Goal: Task Accomplishment & Management: Use online tool/utility

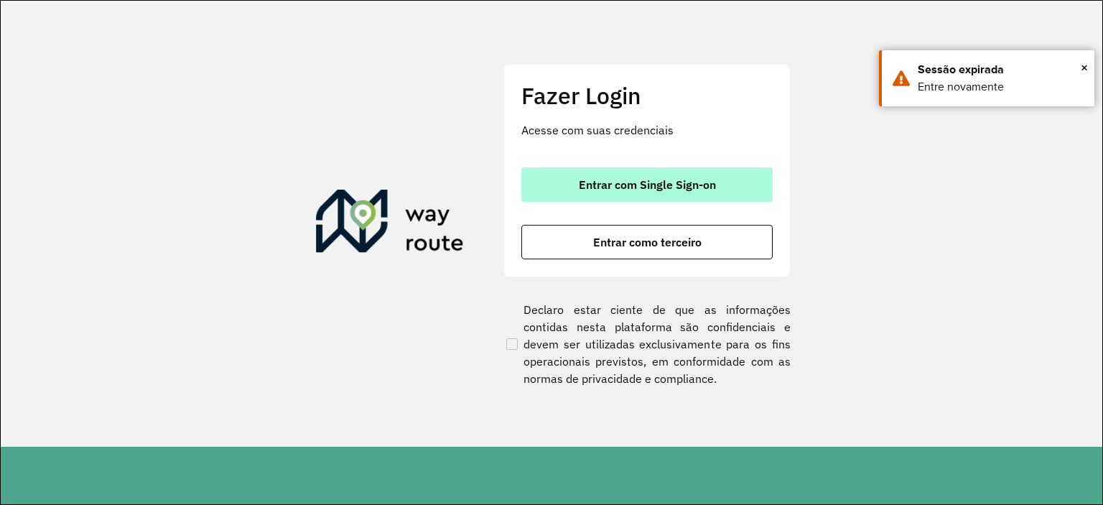
click at [625, 188] on span "Entrar com Single Sign-on" at bounding box center [647, 184] width 137 height 11
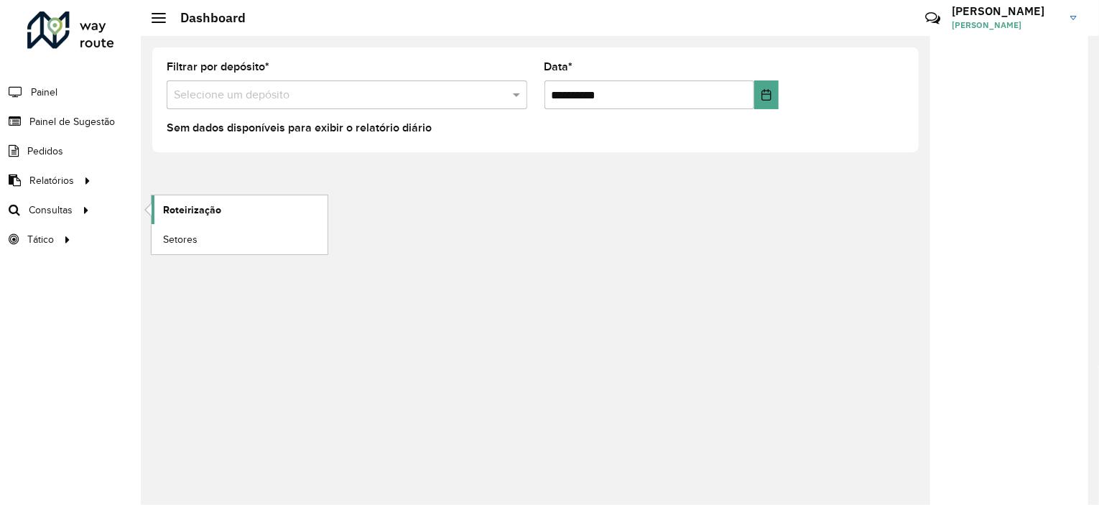
click at [180, 210] on span "Roteirização" at bounding box center [192, 210] width 58 height 15
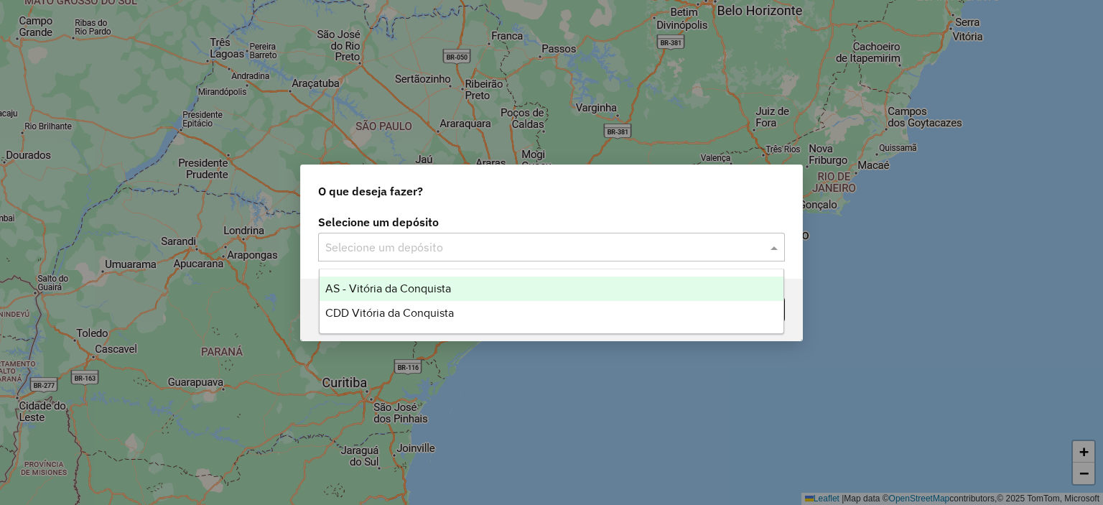
click at [483, 246] on input "text" at bounding box center [537, 247] width 424 height 17
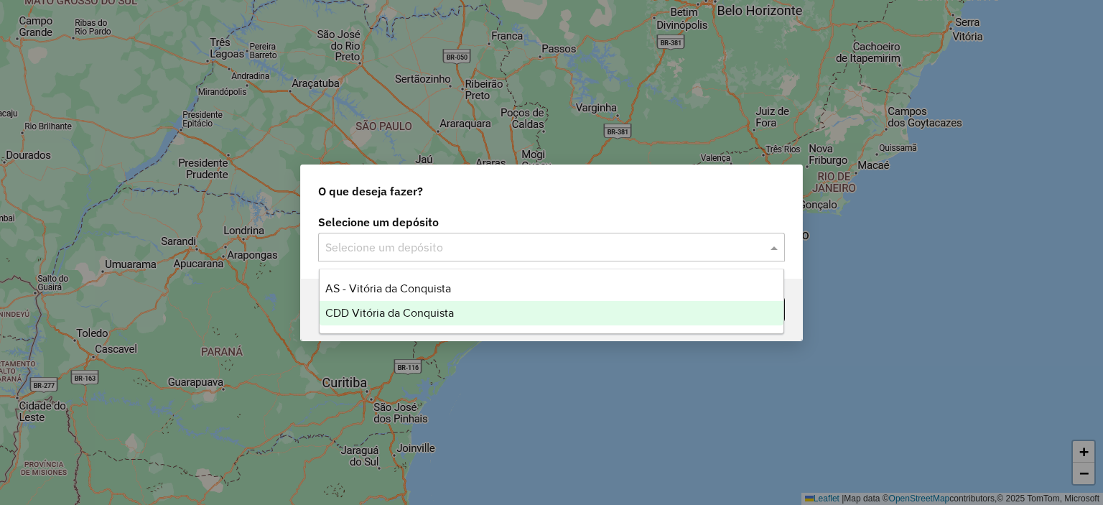
click at [471, 317] on div "CDD Vitória da Conquista" at bounding box center [552, 313] width 465 height 24
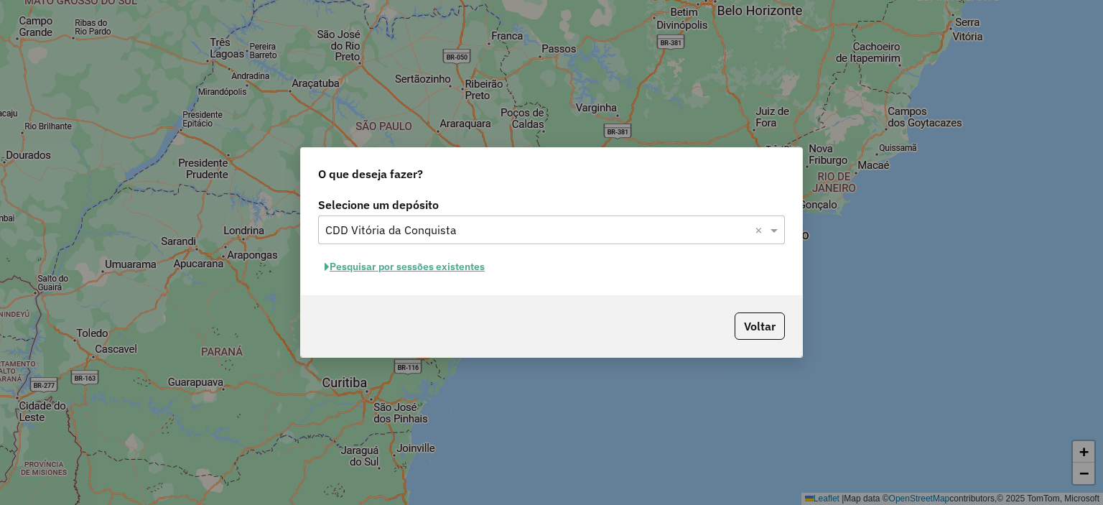
click at [455, 271] on button "Pesquisar por sessões existentes" at bounding box center [404, 267] width 173 height 22
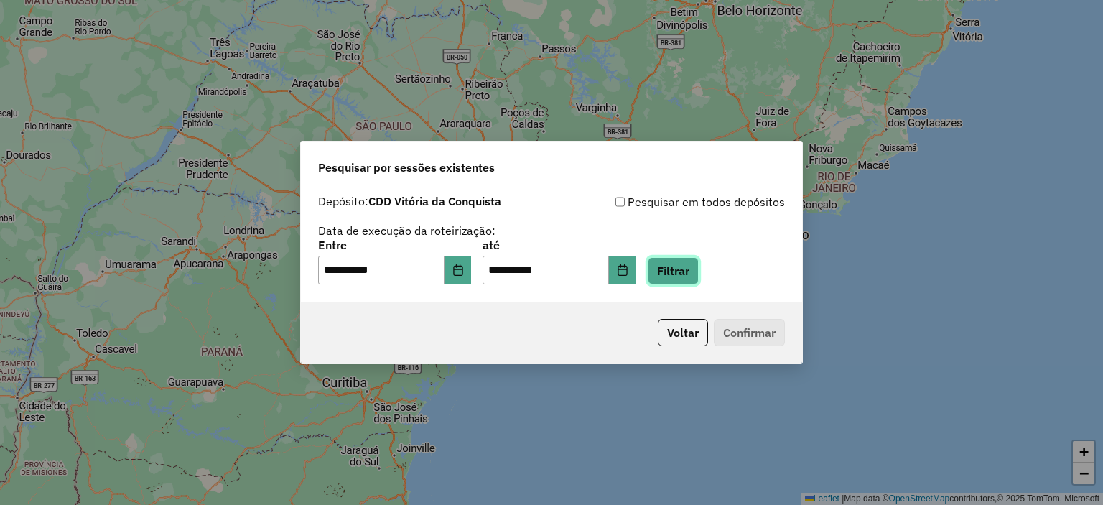
click at [698, 274] on button "Filtrar" at bounding box center [673, 270] width 51 height 27
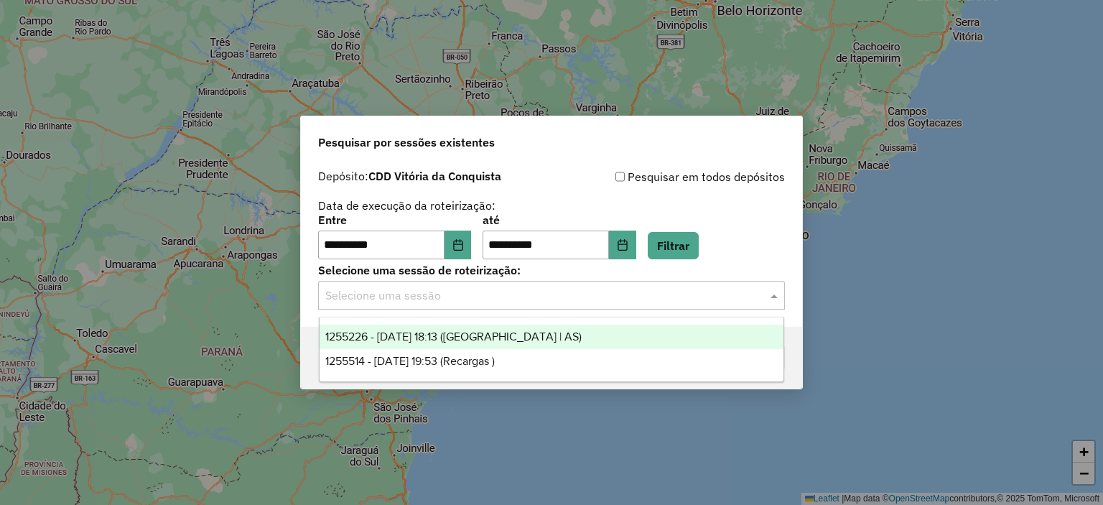
click at [585, 295] on input "text" at bounding box center [537, 295] width 424 height 17
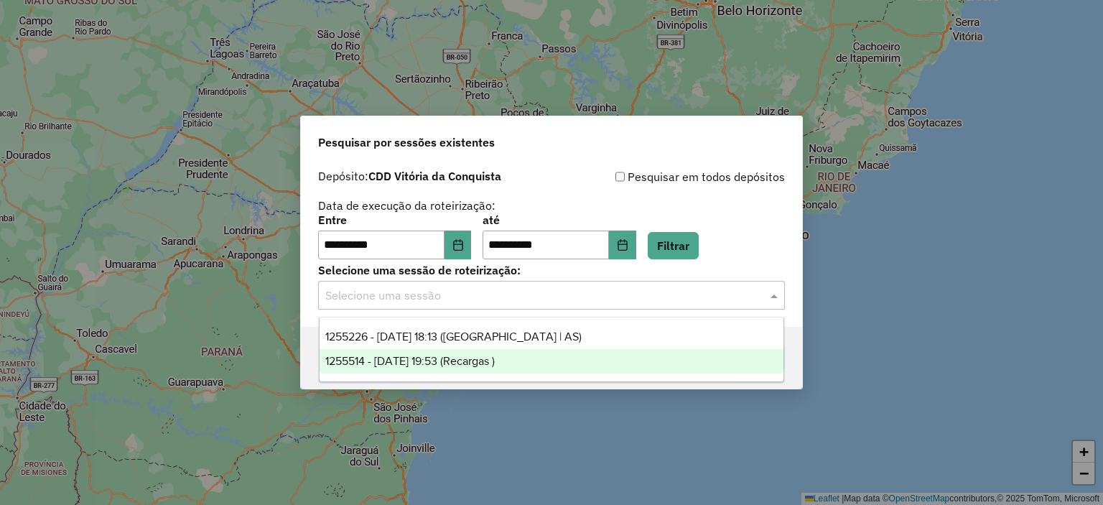
click at [495, 363] on span "1255514 - 29/08/2025 19:53 (Recargas )" at bounding box center [409, 361] width 169 height 12
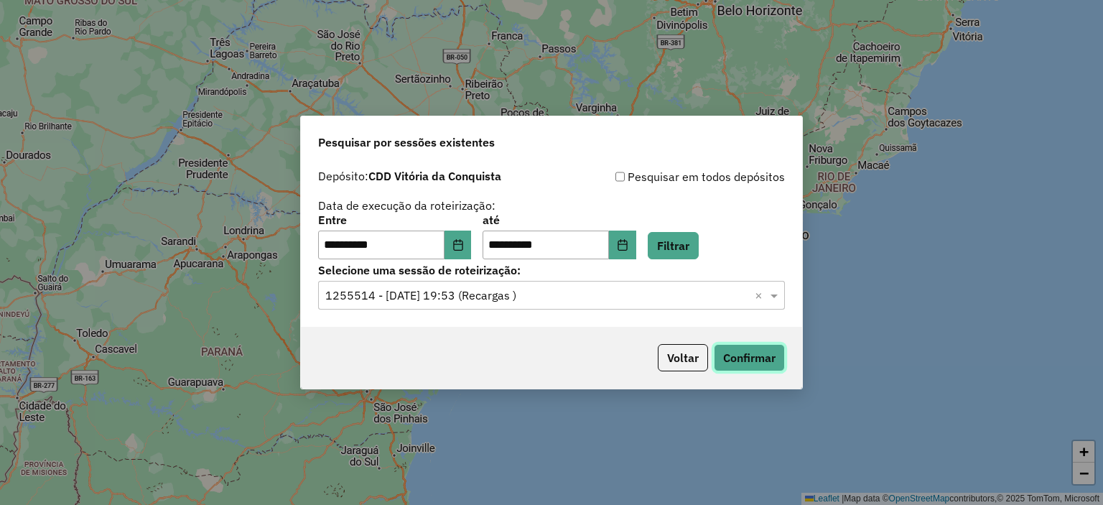
click at [770, 361] on button "Confirmar" at bounding box center [749, 357] width 71 height 27
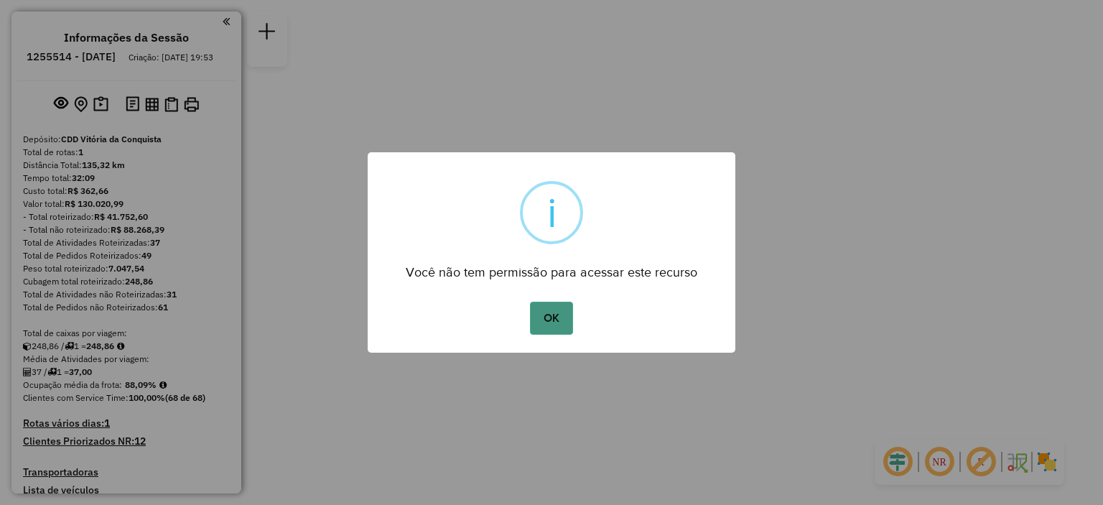
click at [549, 318] on button "OK" at bounding box center [551, 318] width 42 height 33
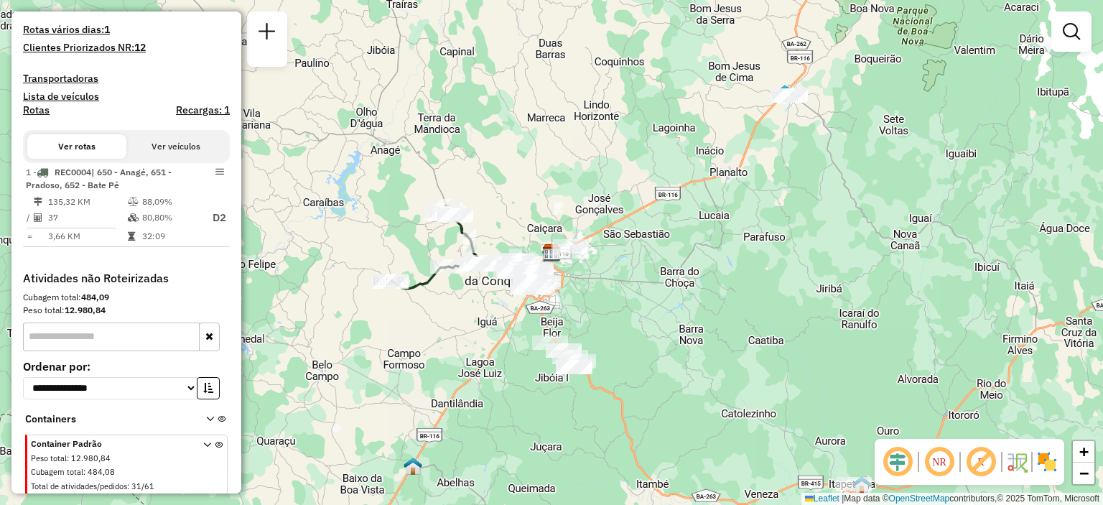
scroll to position [371, 0]
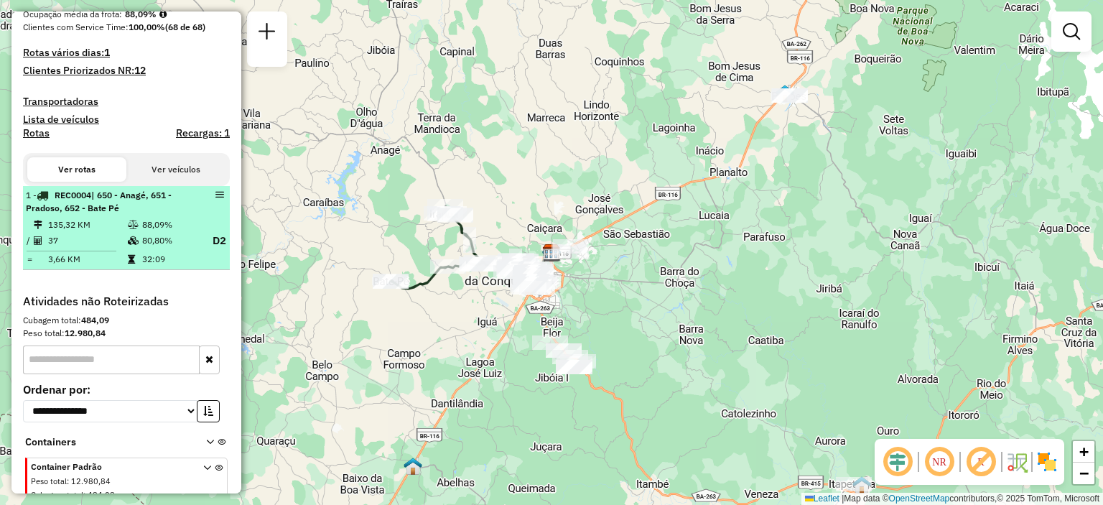
click at [58, 213] on span "| 650 - Anagé, 651 - Pradoso, 652 - Bate Pé" at bounding box center [99, 202] width 146 height 24
select select "**********"
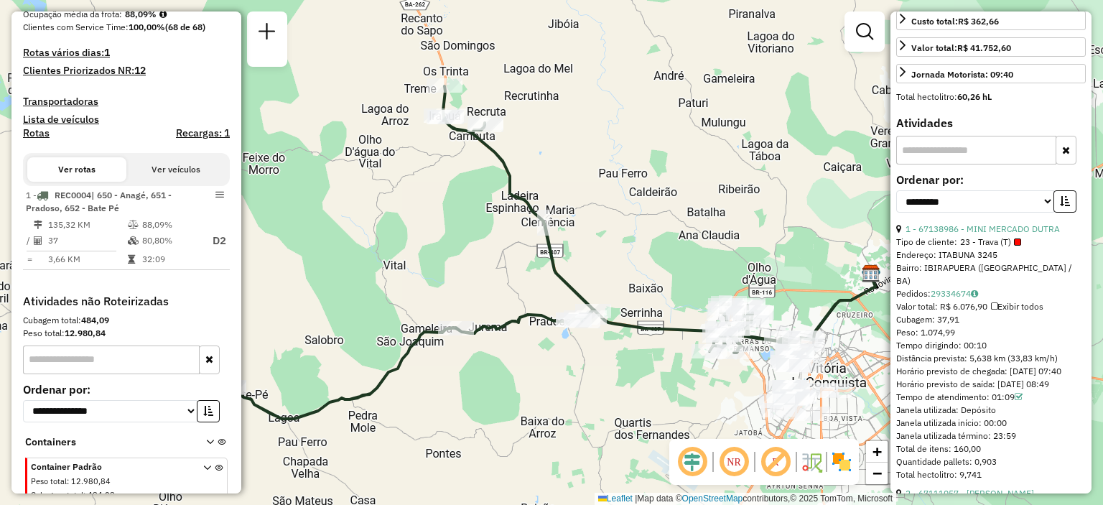
scroll to position [843, 0]
